Goal: Navigation & Orientation: Find specific page/section

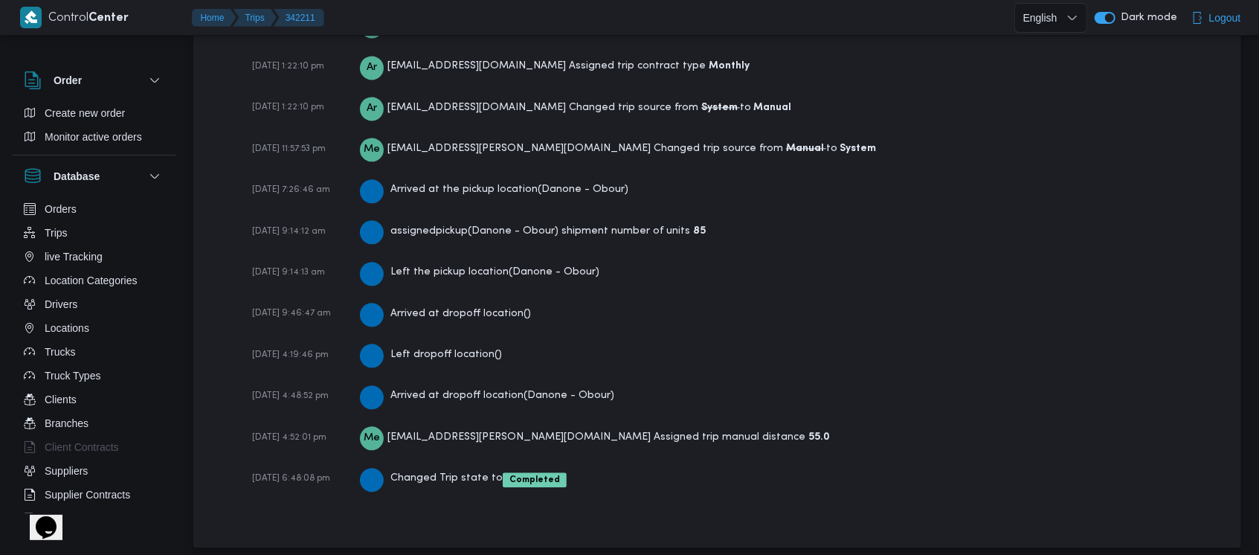
scroll to position [2225, 0]
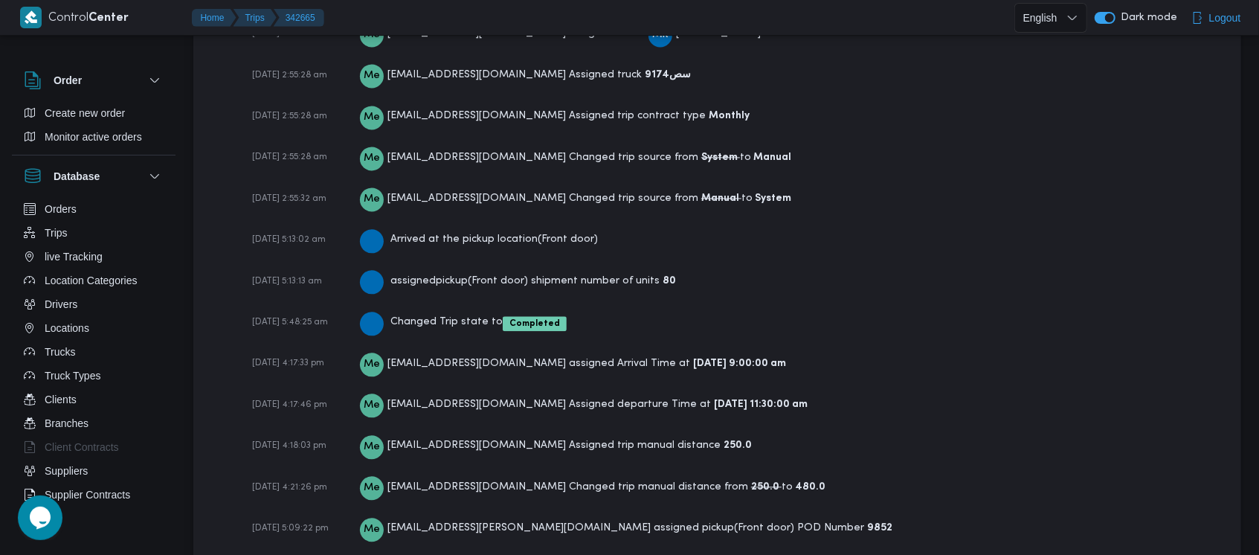
scroll to position [2220, 0]
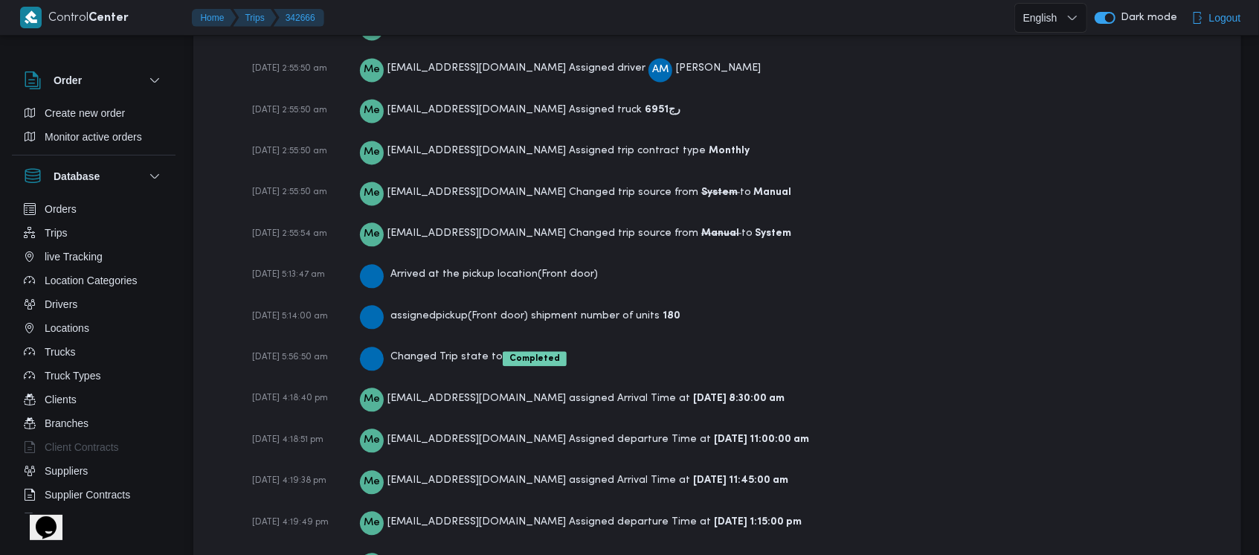
scroll to position [2302, 0]
